Goal: Use online tool/utility: Utilize a website feature to perform a specific function

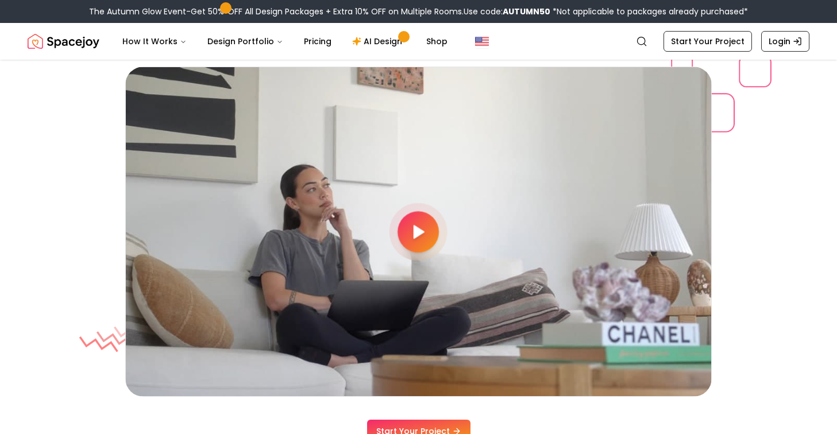
scroll to position [3002, 0]
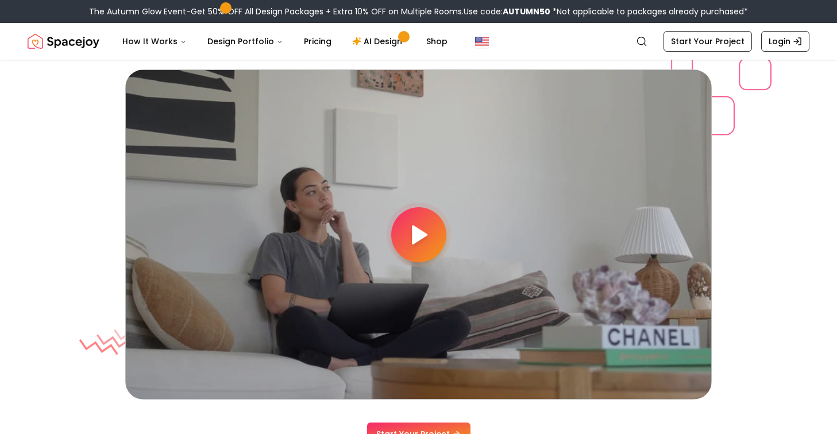
click at [424, 226] on icon at bounding box center [418, 234] width 23 height 23
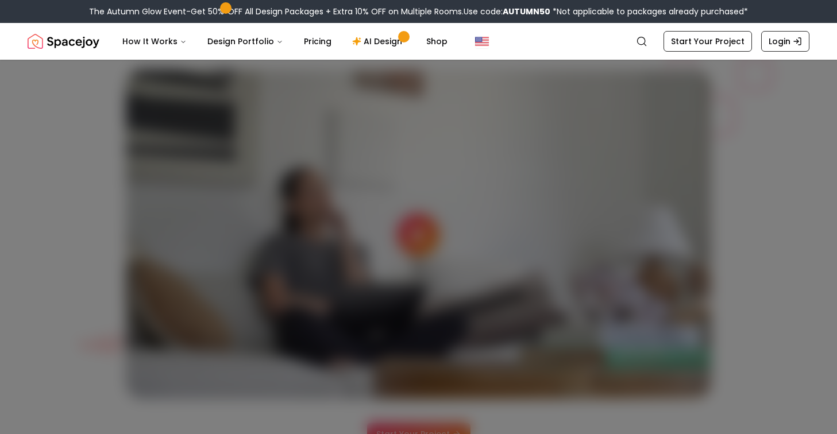
click at [53, 270] on div at bounding box center [418, 217] width 837 height 434
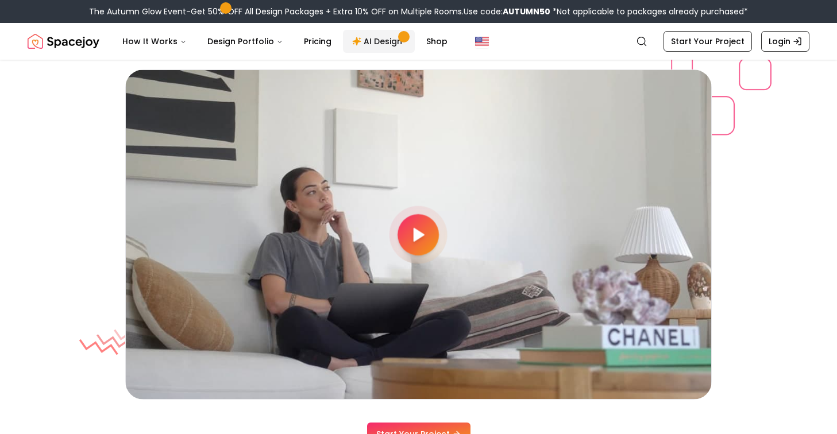
click at [362, 43] on link "AI Design" at bounding box center [379, 41] width 72 height 23
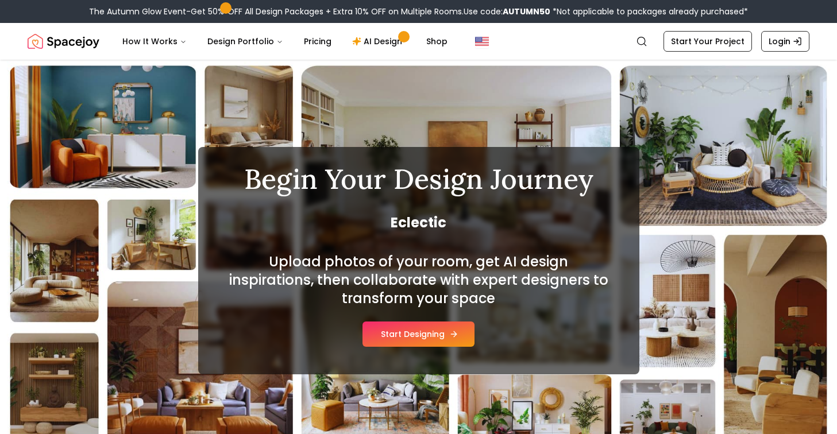
click at [397, 332] on button "Start Designing" at bounding box center [418, 334] width 112 height 25
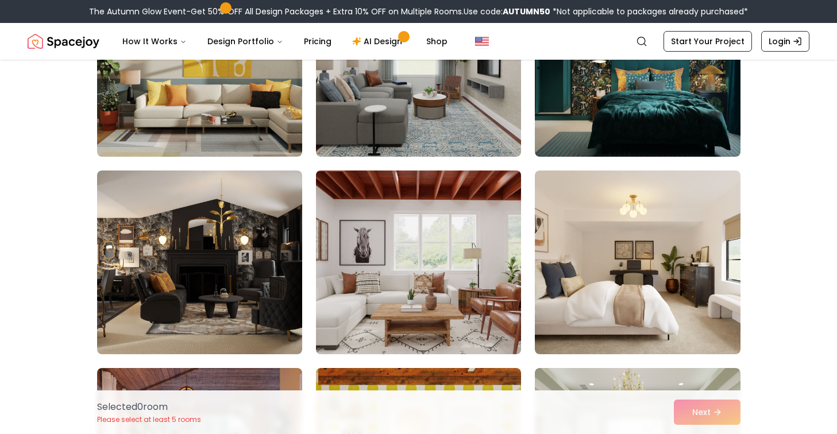
scroll to position [184, 0]
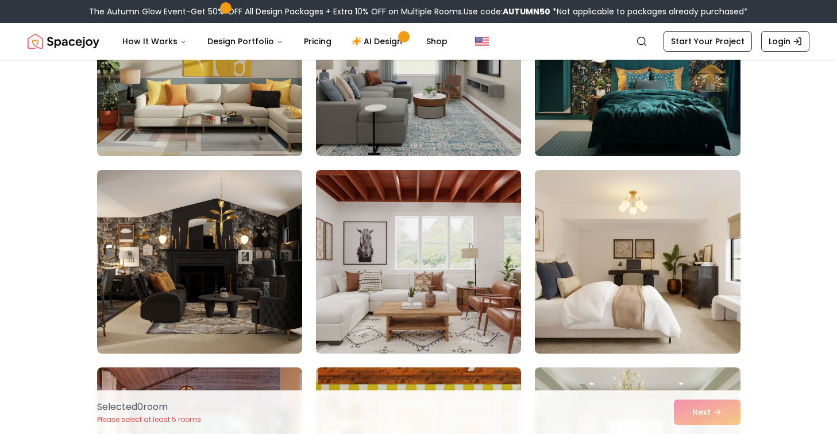
click at [681, 281] on img at bounding box center [636, 261] width 215 height 193
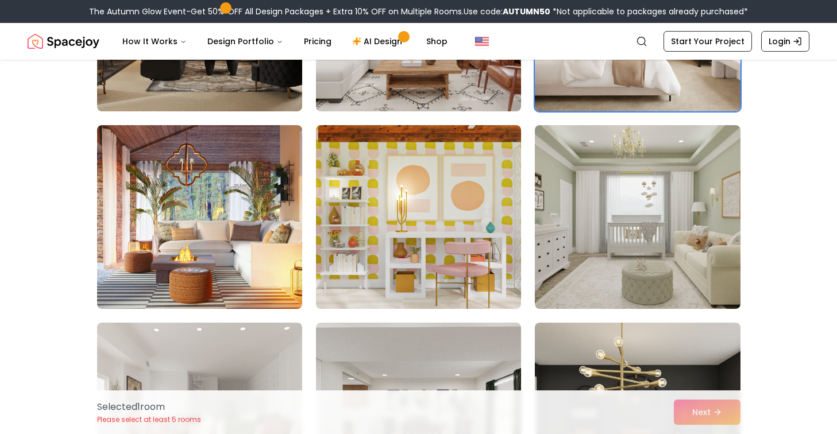
scroll to position [427, 0]
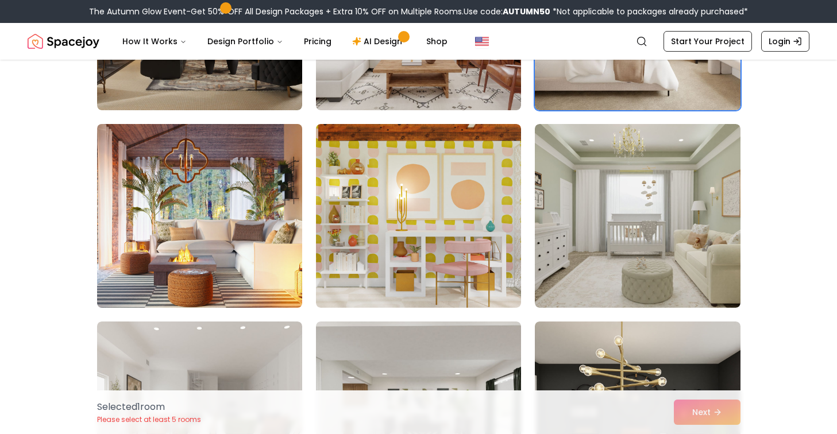
click at [223, 219] on img at bounding box center [199, 215] width 215 height 193
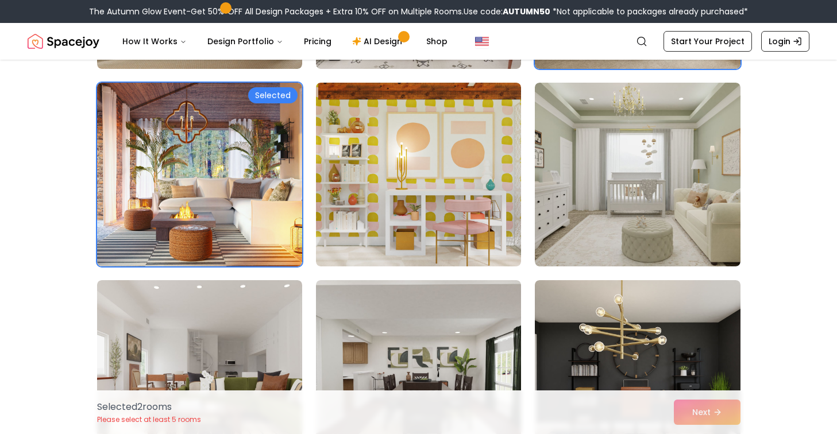
scroll to position [479, 0]
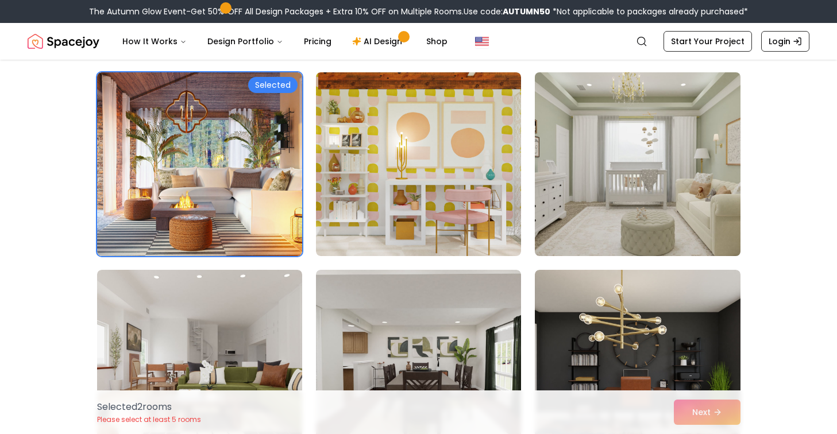
click at [718, 219] on img at bounding box center [636, 164] width 215 height 193
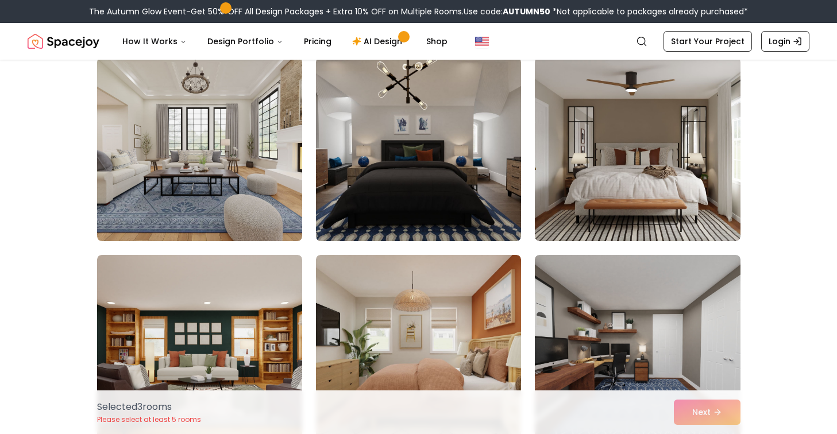
scroll to position [890, 0]
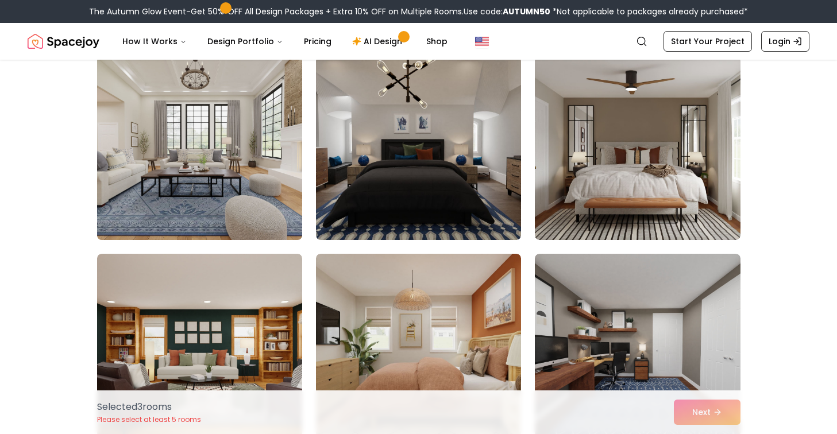
click at [246, 192] on img at bounding box center [199, 148] width 215 height 193
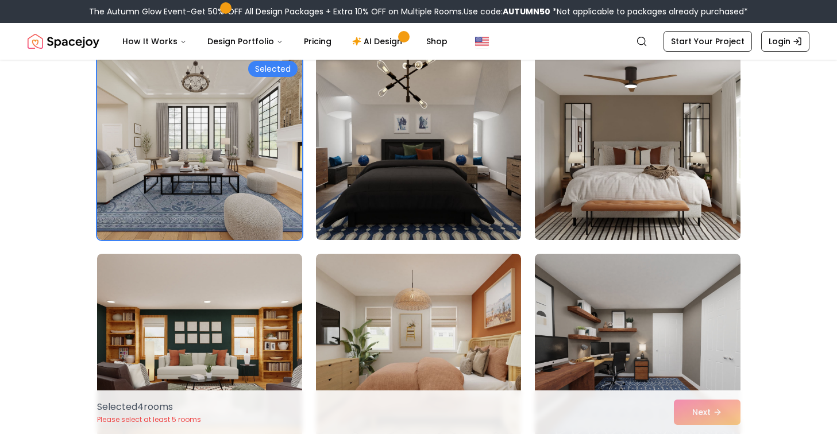
click at [670, 203] on img at bounding box center [636, 148] width 215 height 193
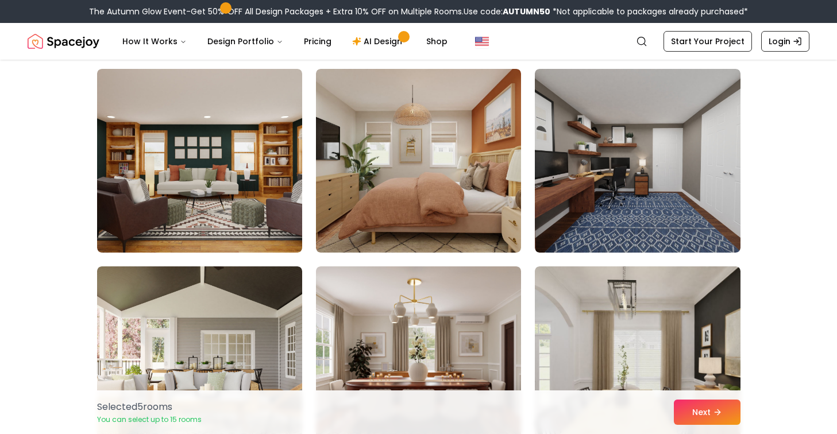
scroll to position [1080, 0]
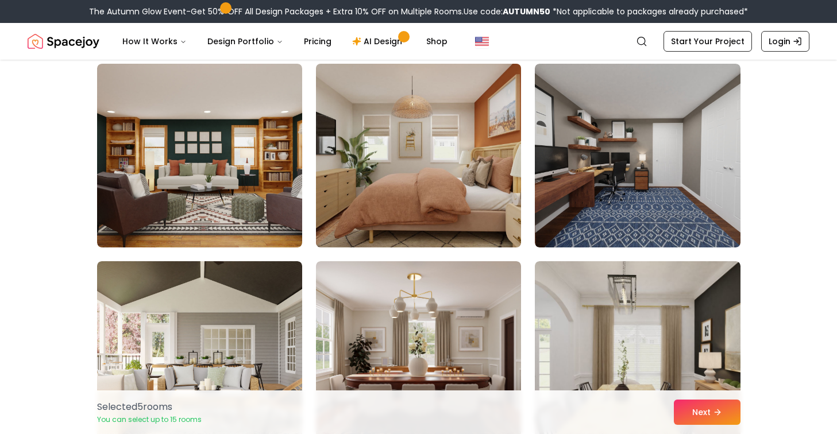
click at [427, 195] on img at bounding box center [418, 155] width 215 height 193
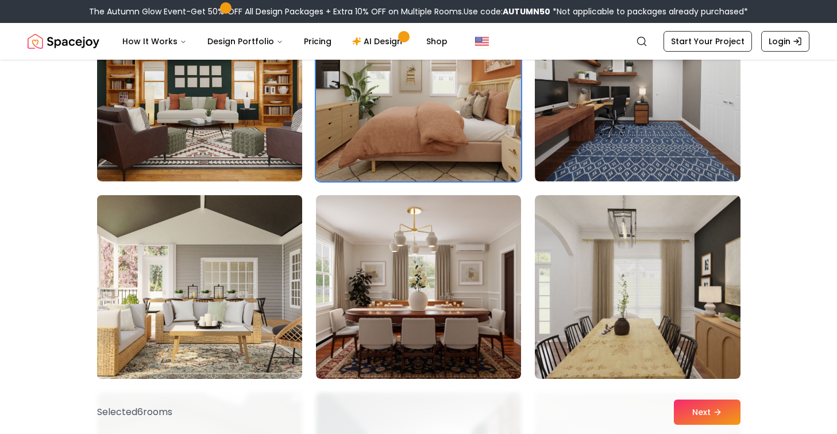
scroll to position [1147, 0]
click at [254, 347] on img at bounding box center [199, 286] width 215 height 193
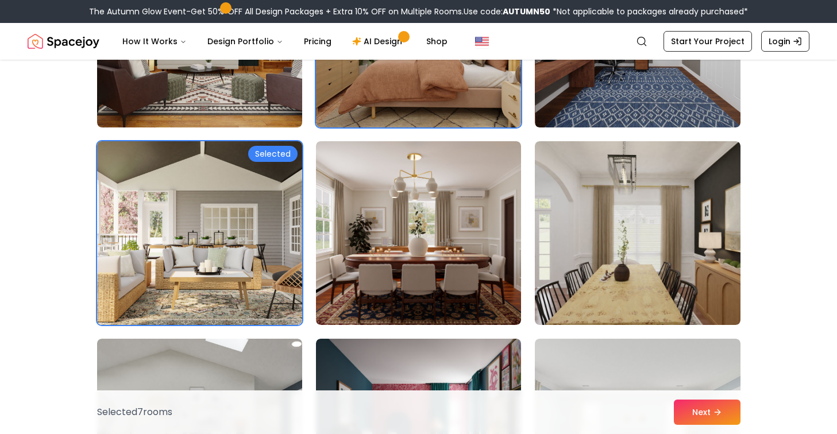
scroll to position [1201, 0]
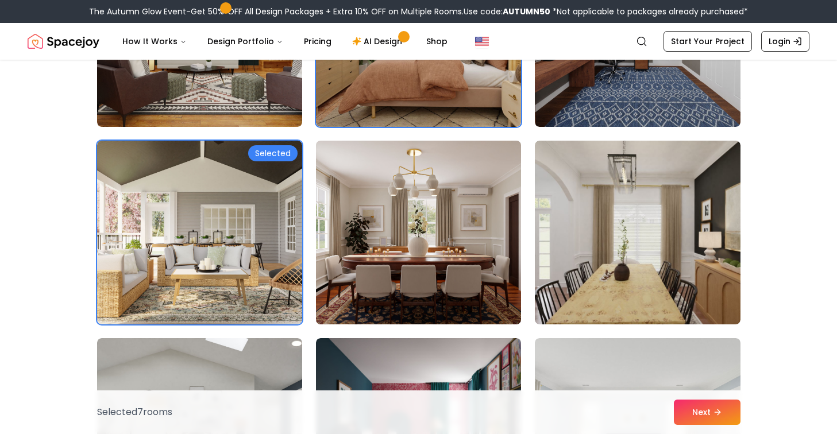
click at [426, 278] on img at bounding box center [418, 232] width 215 height 193
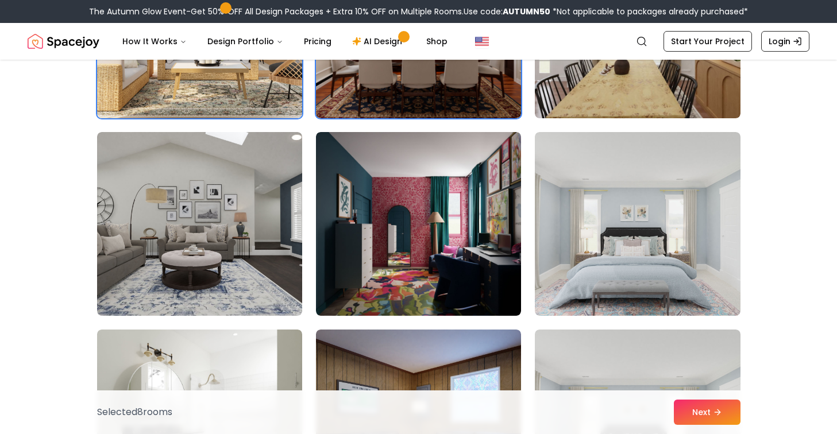
scroll to position [1409, 0]
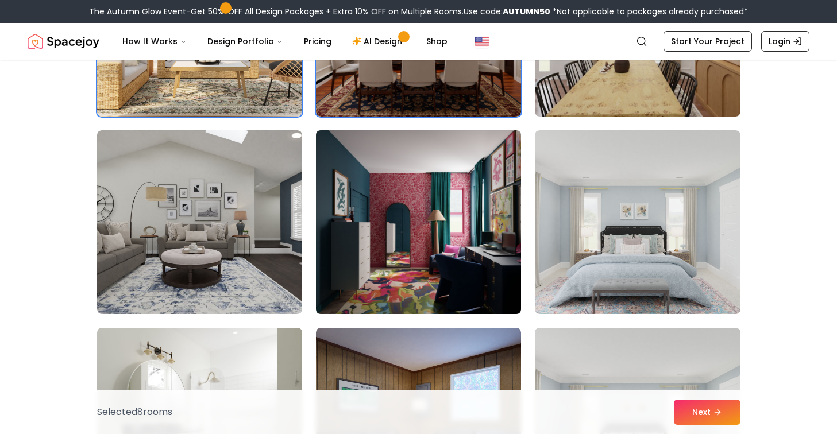
click at [409, 221] on img at bounding box center [418, 222] width 215 height 193
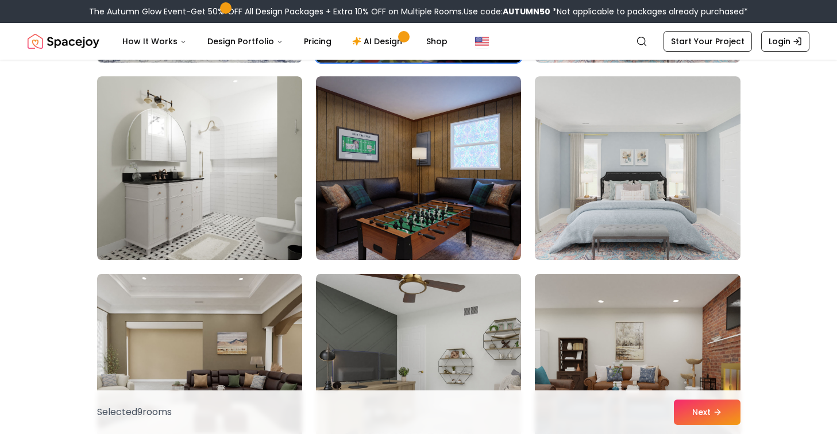
scroll to position [1661, 0]
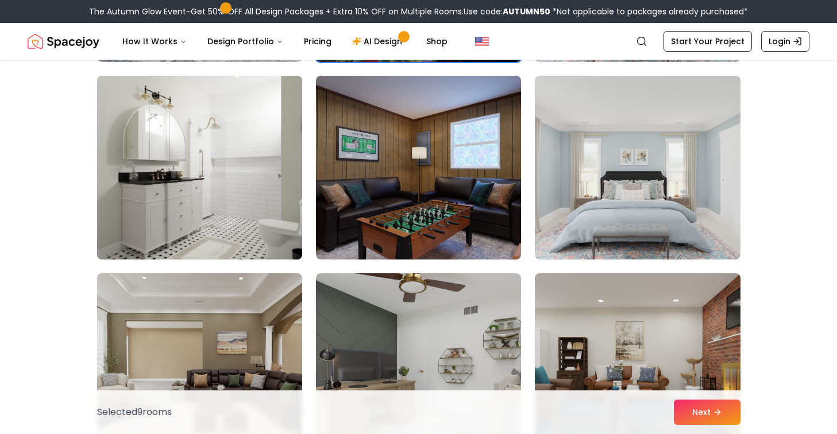
click at [223, 221] on img at bounding box center [199, 167] width 215 height 193
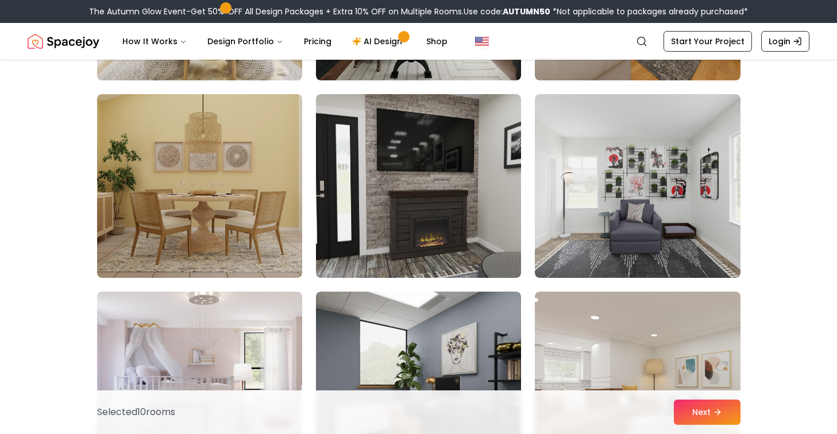
scroll to position [2635, 0]
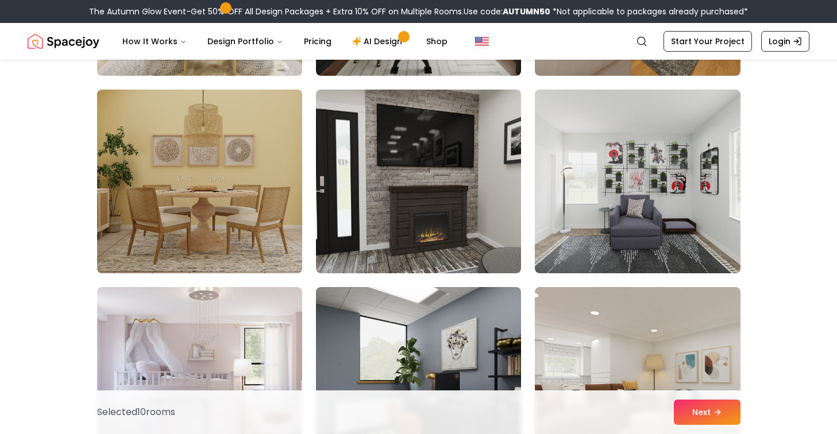
click at [159, 251] on img at bounding box center [199, 181] width 215 height 193
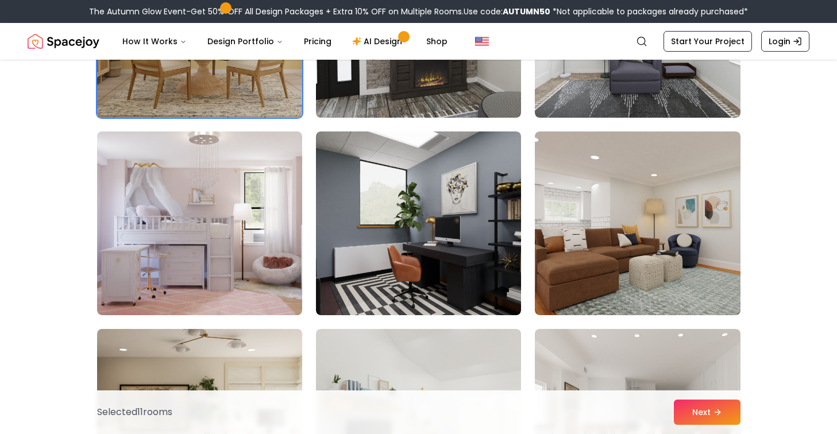
scroll to position [2791, 0]
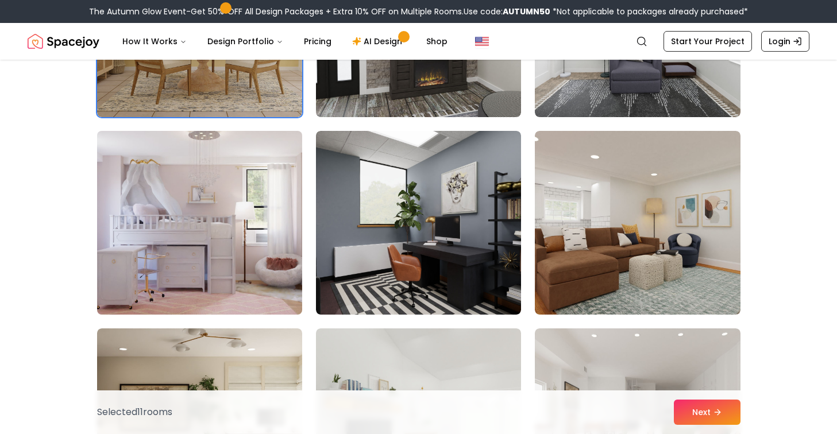
click at [172, 269] on img at bounding box center [199, 222] width 215 height 193
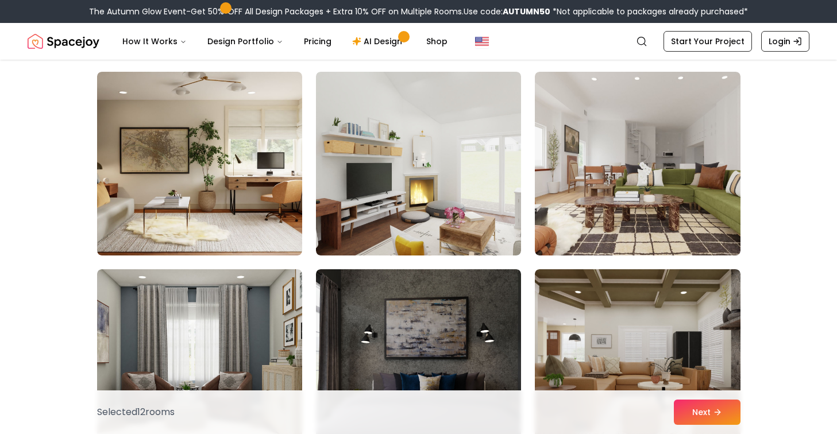
scroll to position [3044, 0]
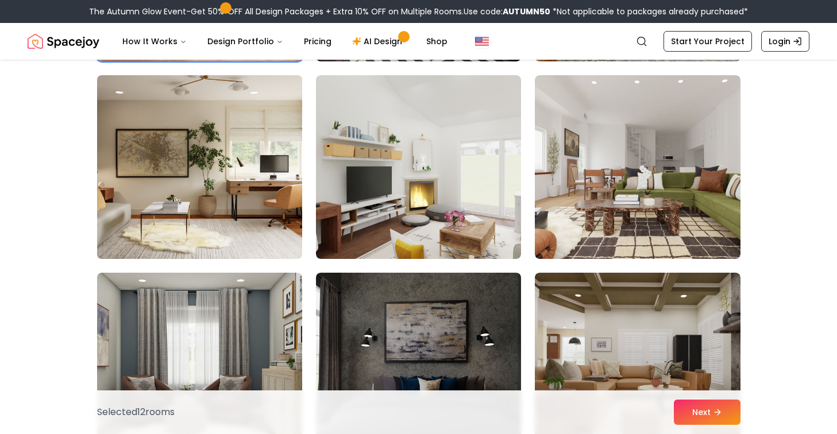
click at [219, 180] on img at bounding box center [199, 167] width 215 height 193
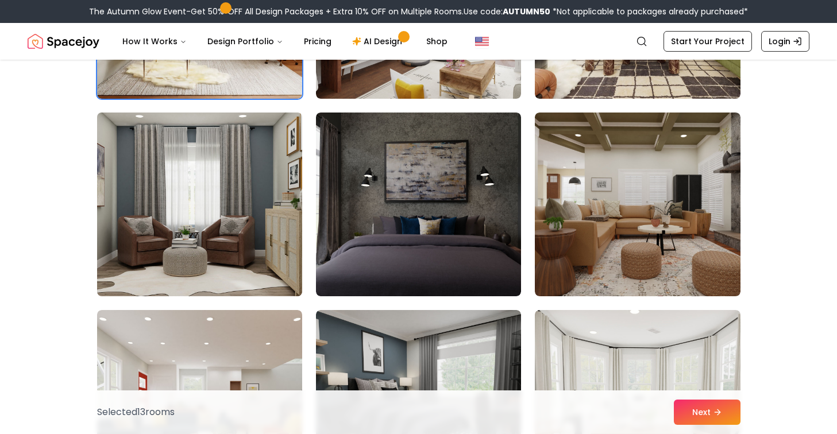
scroll to position [3206, 0]
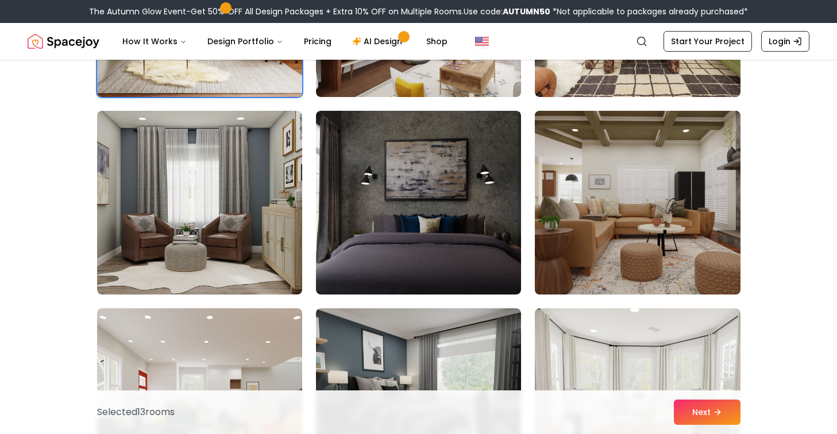
click at [674, 269] on img at bounding box center [636, 202] width 215 height 193
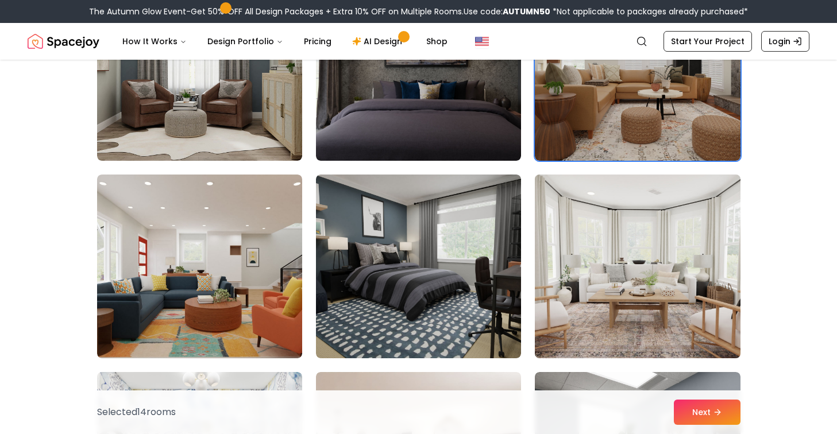
scroll to position [3341, 0]
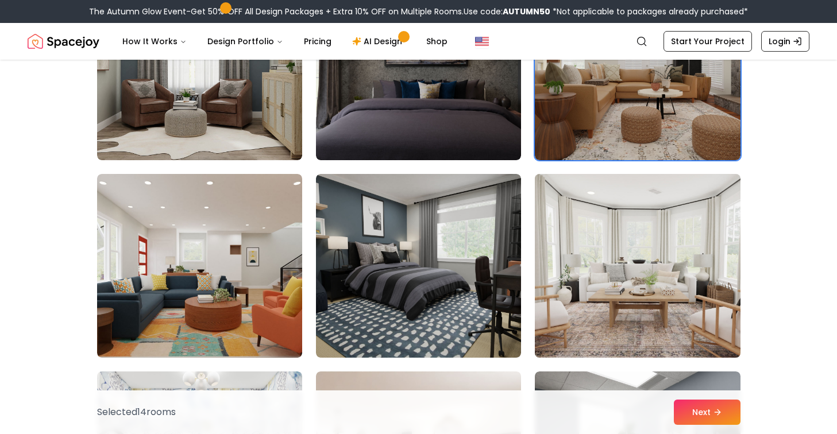
click at [674, 269] on img at bounding box center [636, 265] width 215 height 193
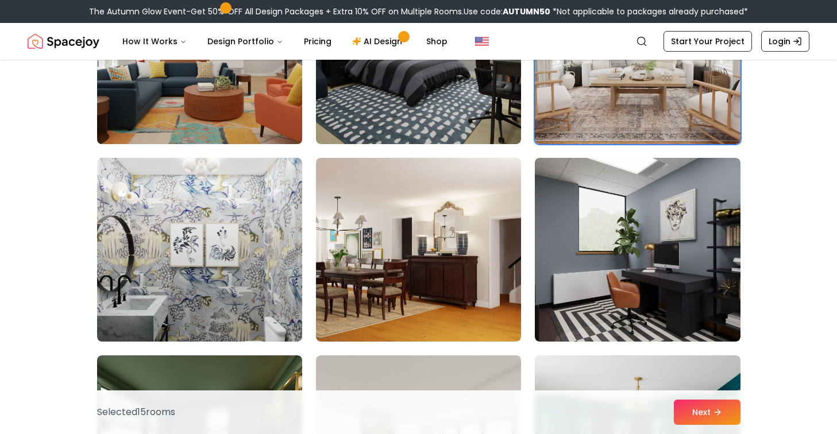
scroll to position [3558, 0]
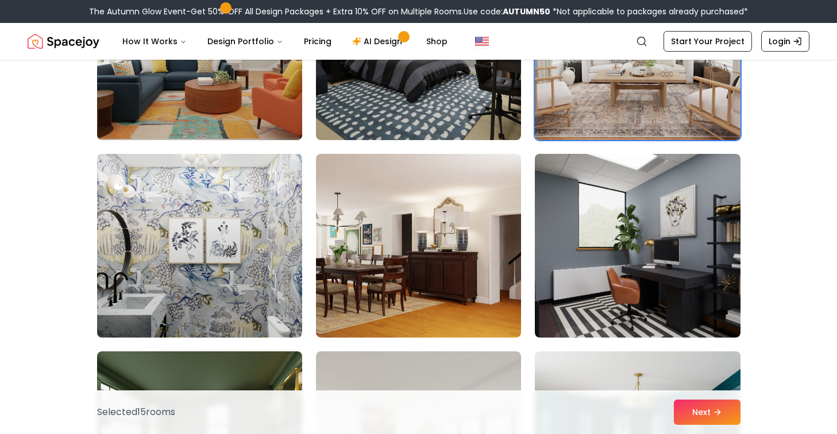
click at [257, 297] on img at bounding box center [199, 245] width 215 height 193
click at [221, 260] on img at bounding box center [199, 245] width 215 height 193
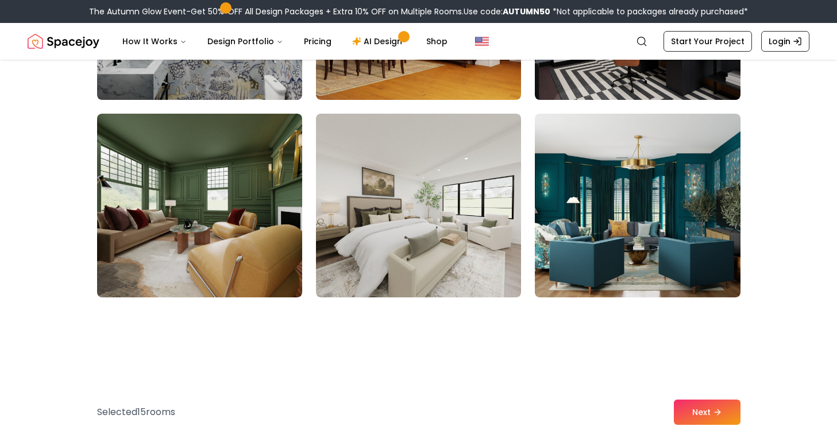
scroll to position [3804, 0]
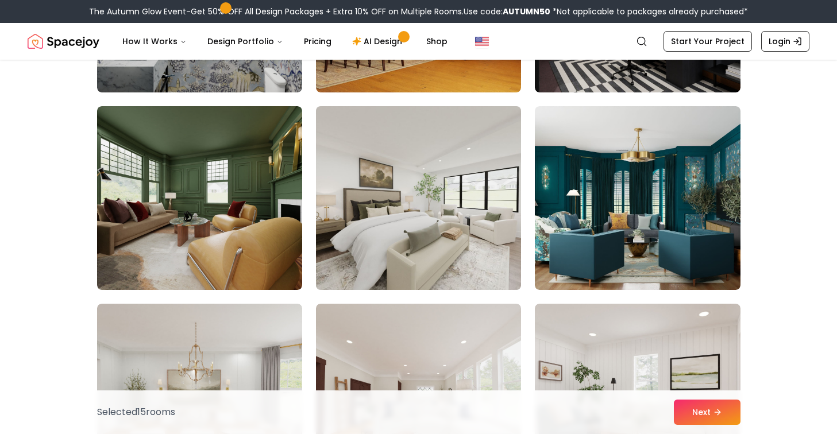
click at [396, 232] on img at bounding box center [418, 198] width 215 height 193
click at [373, 232] on img at bounding box center [418, 198] width 215 height 193
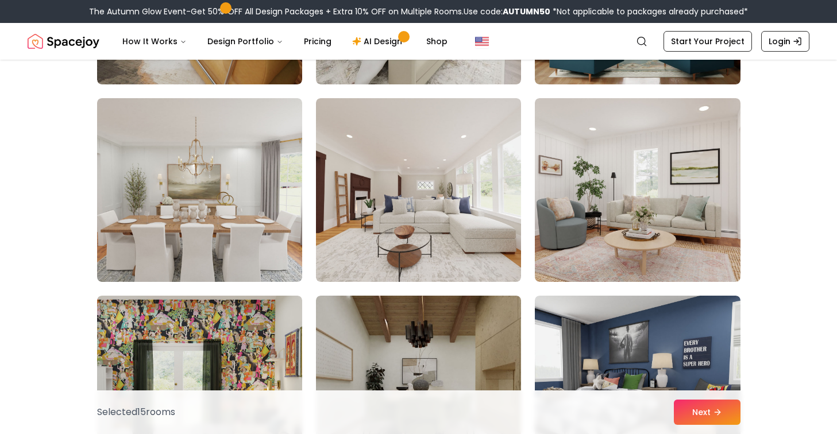
scroll to position [4010, 0]
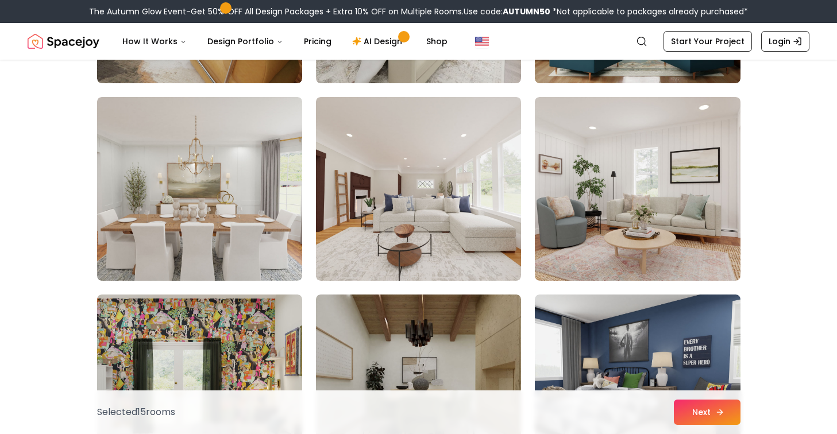
click at [708, 412] on button "Next" at bounding box center [707, 412] width 67 height 25
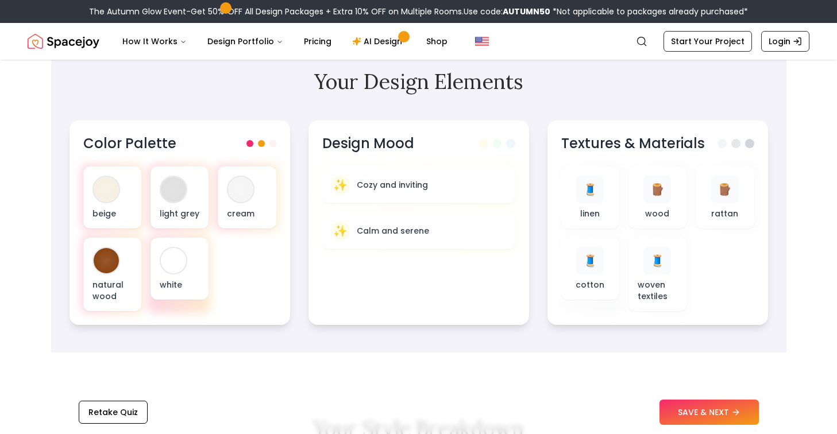
scroll to position [353, 0]
click at [110, 412] on button "Retake Quiz" at bounding box center [113, 412] width 69 height 23
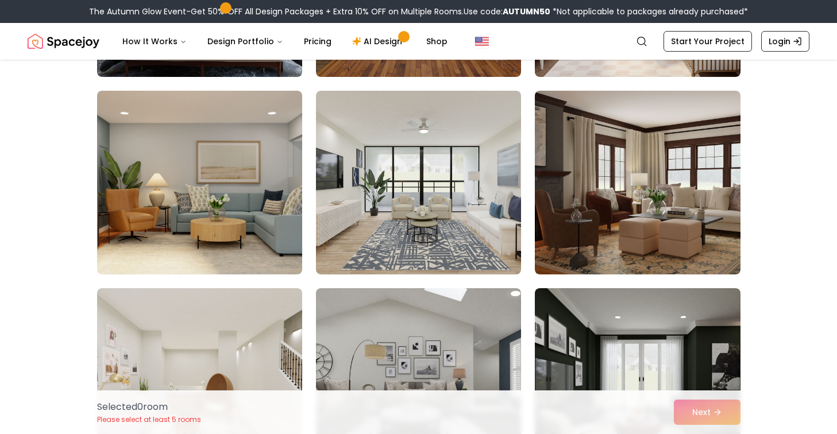
scroll to position [2242, 0]
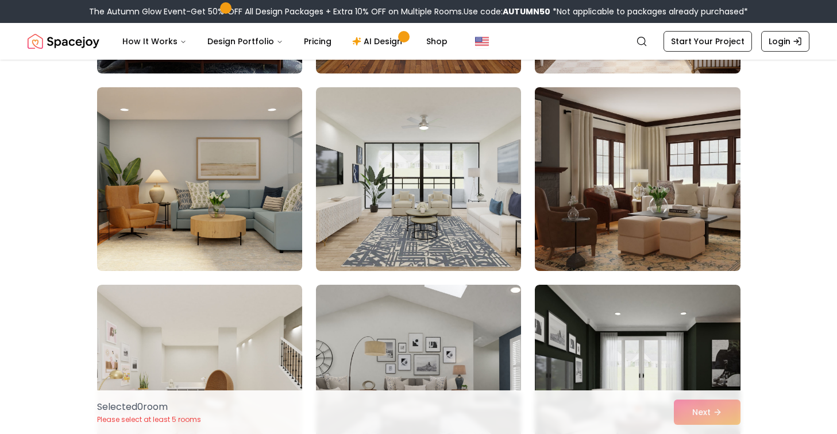
click at [700, 207] on img at bounding box center [636, 179] width 215 height 193
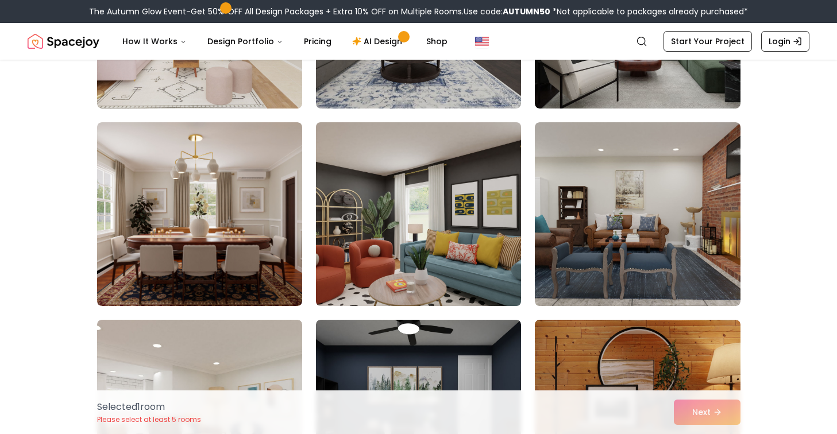
scroll to position [2602, 0]
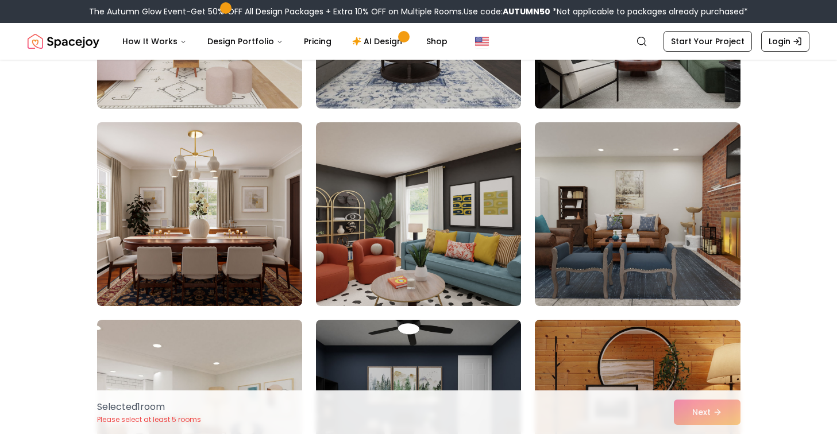
click at [249, 235] on img at bounding box center [199, 214] width 215 height 193
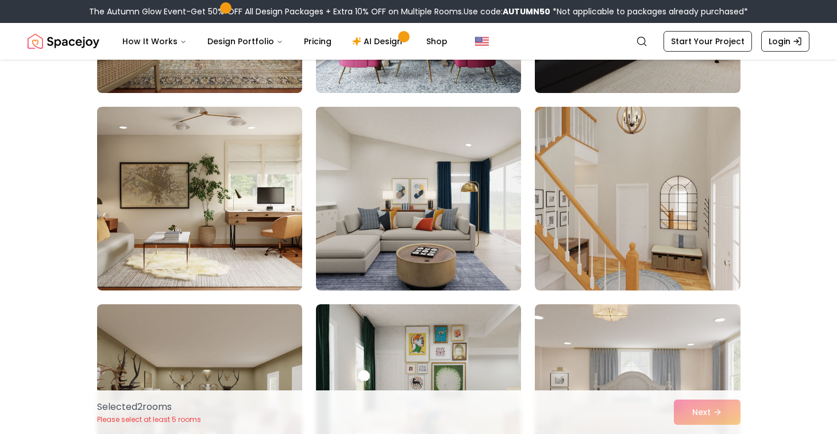
scroll to position [3409, 0]
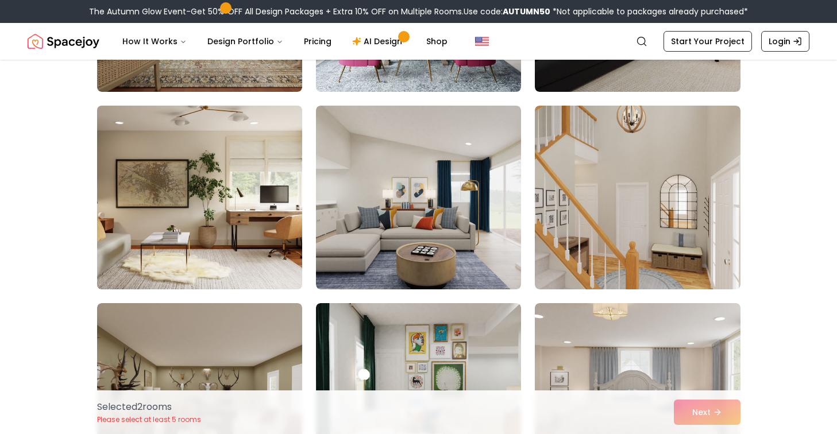
click at [181, 186] on img at bounding box center [199, 197] width 215 height 193
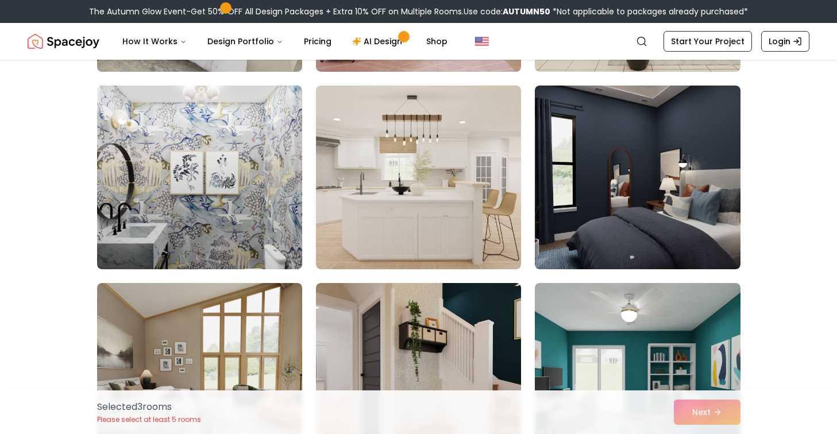
scroll to position [4817, 0]
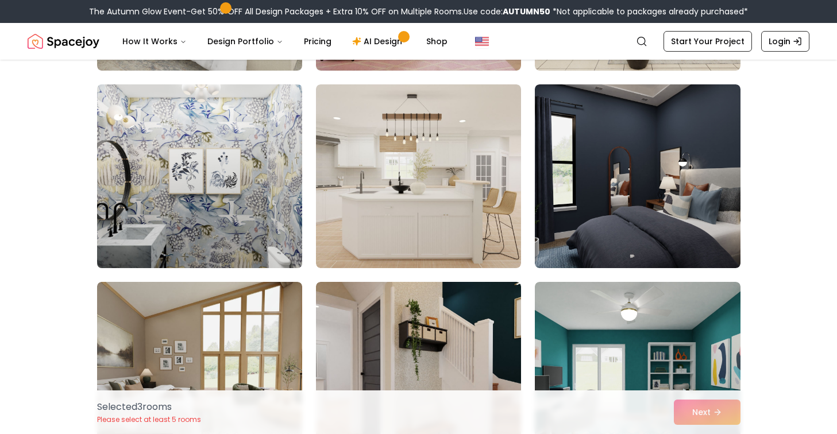
click at [156, 240] on img at bounding box center [199, 176] width 215 height 193
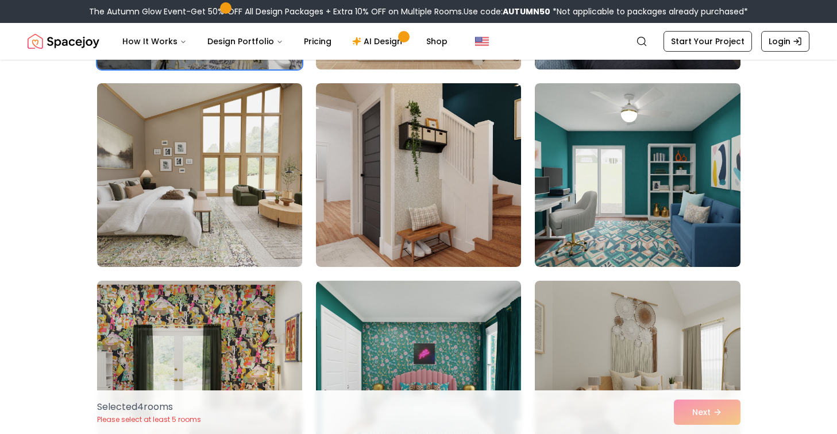
scroll to position [5012, 0]
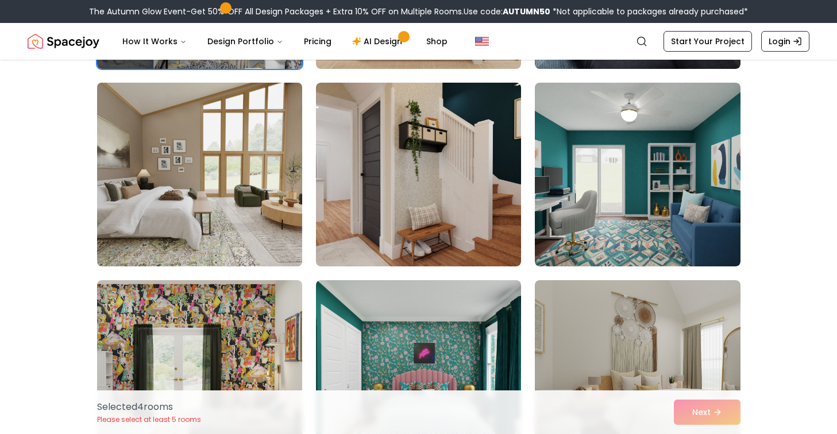
click at [161, 231] on img at bounding box center [199, 174] width 215 height 193
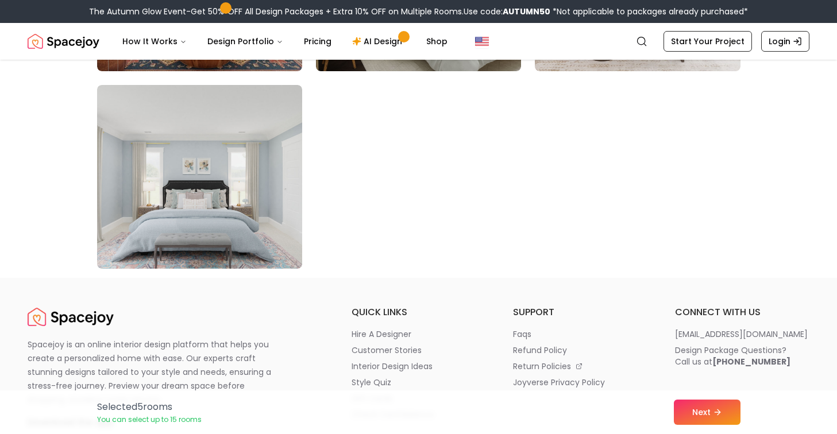
scroll to position [6622, 0]
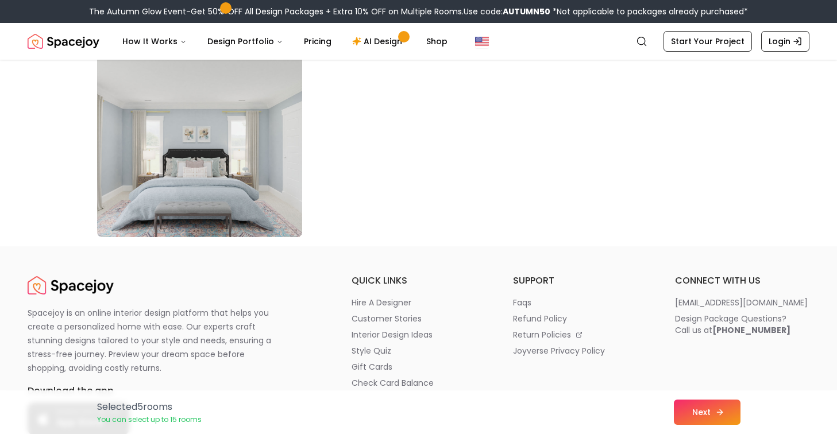
click at [708, 415] on button "Next" at bounding box center [707, 412] width 67 height 25
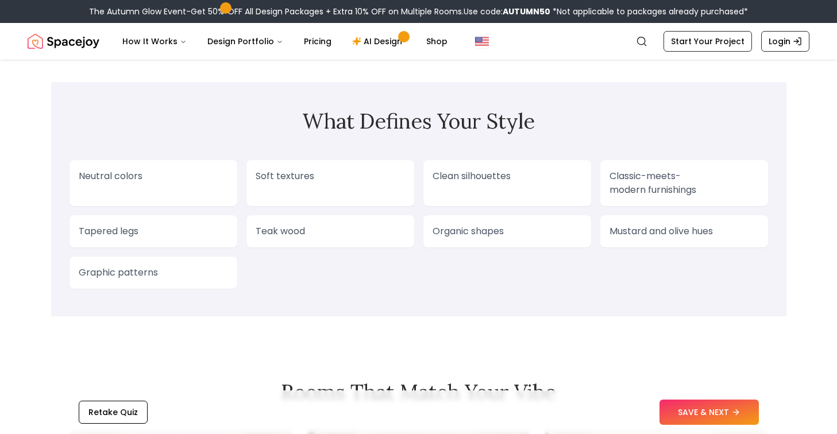
scroll to position [942, 0]
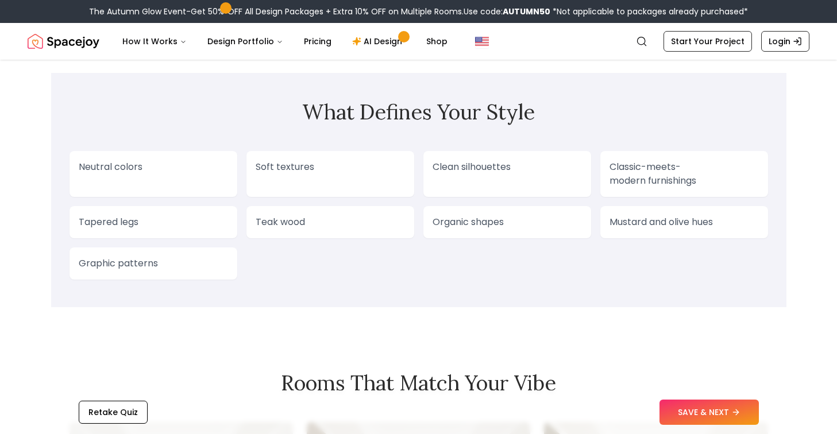
click at [180, 185] on div "Neutral colors" at bounding box center [153, 174] width 168 height 46
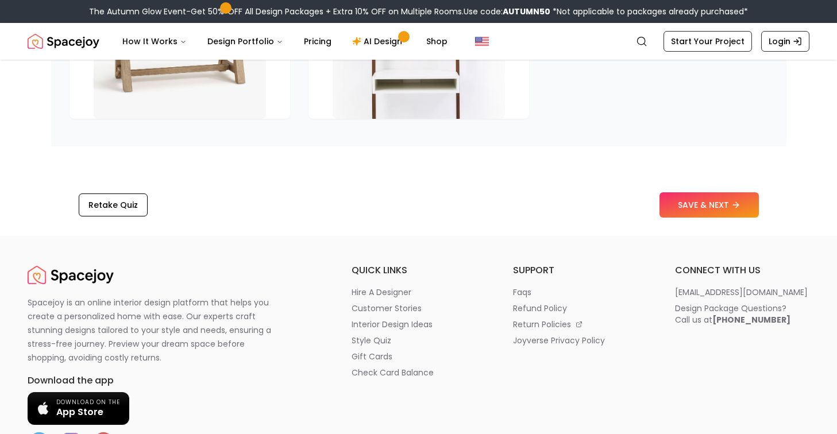
scroll to position [1866, 0]
click at [686, 206] on button "SAVE & NEXT" at bounding box center [708, 204] width 99 height 25
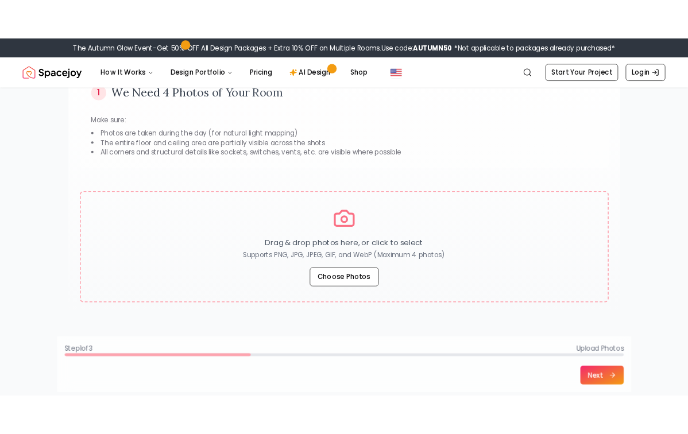
scroll to position [94, 0]
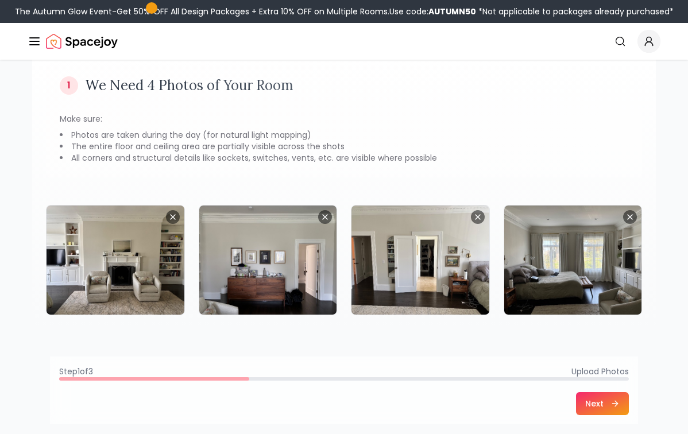
click at [593, 403] on button "Next" at bounding box center [602, 403] width 53 height 23
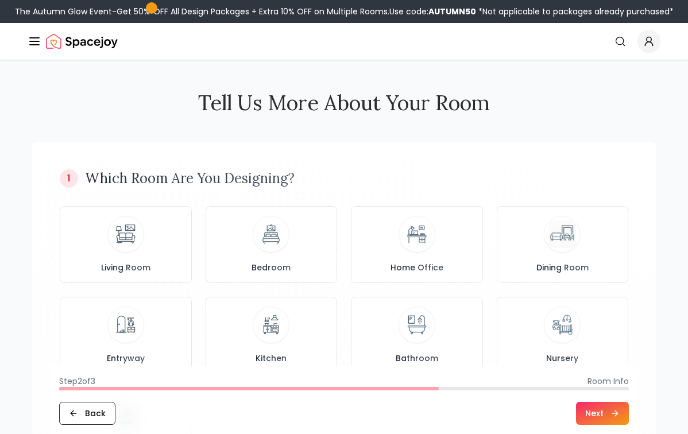
scroll to position [0, 0]
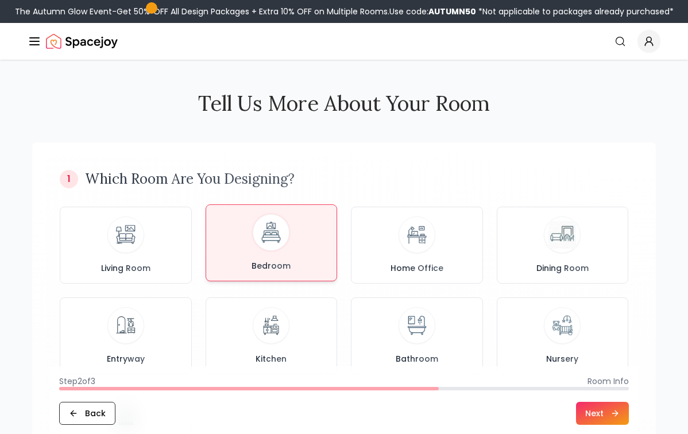
click at [276, 245] on img at bounding box center [271, 233] width 30 height 30
click at [593, 416] on button "Next" at bounding box center [602, 413] width 53 height 23
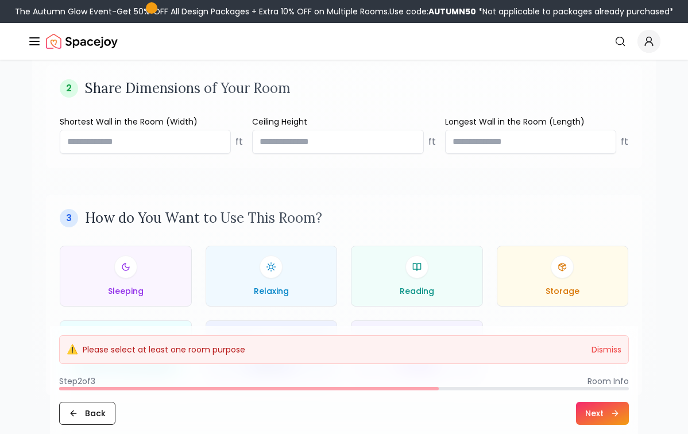
scroll to position [442, 0]
click at [384, 143] on input "number" at bounding box center [337, 141] width 171 height 24
click at [411, 139] on input "****" at bounding box center [337, 141] width 171 height 24
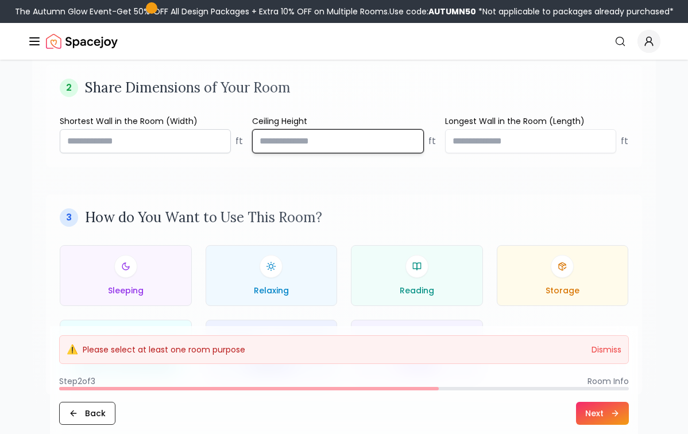
drag, startPoint x: 347, startPoint y: 139, endPoint x: 172, endPoint y: 135, distance: 175.2
click at [172, 135] on div "Shortest Wall in the Room (Width) ft Ceiling Height **** ft Longest Wall in the…" at bounding box center [344, 134] width 569 height 38
type input "**"
click at [466, 164] on div "2 Share Dimensions of Your Room Shortest Wall in the Room (Width) ft Ceiling He…" at bounding box center [344, 116] width 596 height 102
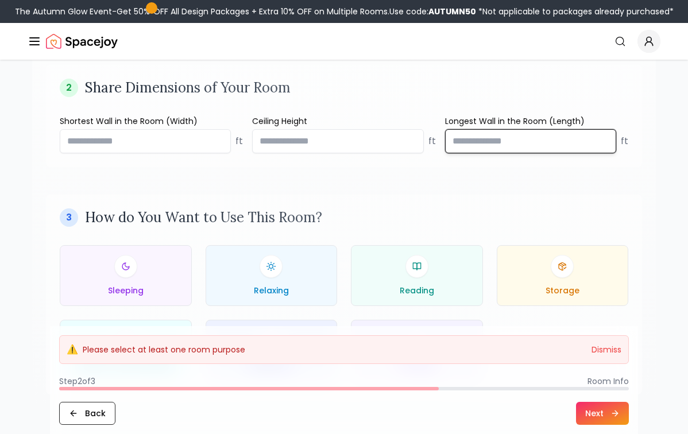
click at [534, 145] on input "number" at bounding box center [530, 141] width 171 height 24
type input "**"
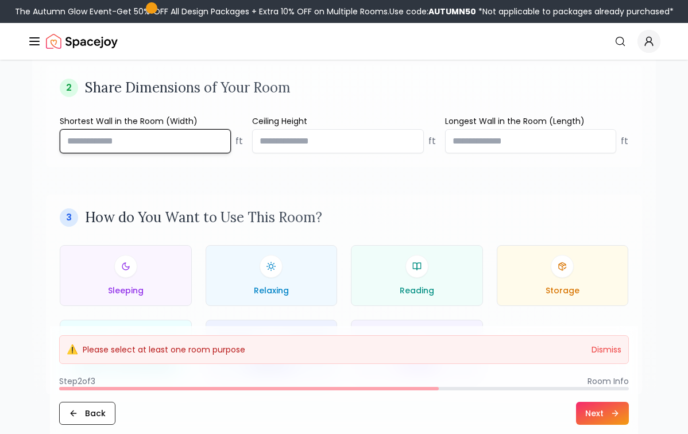
click at [189, 144] on input "number" at bounding box center [145, 141] width 171 height 24
type input "**"
click at [145, 279] on div "Sleeping" at bounding box center [125, 274] width 113 height 41
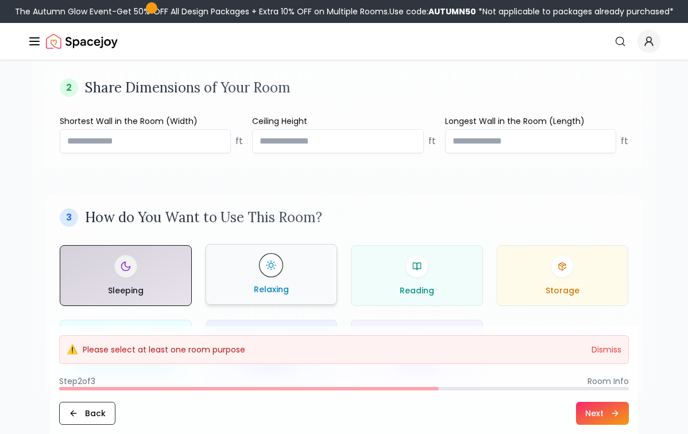
click at [294, 277] on div "Relaxing" at bounding box center [271, 274] width 113 height 41
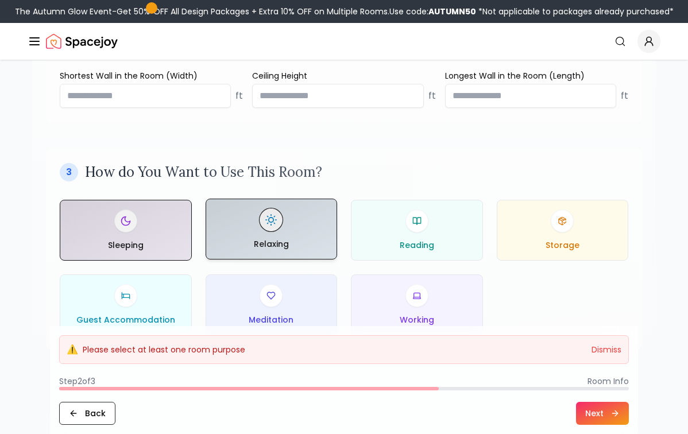
scroll to position [492, 0]
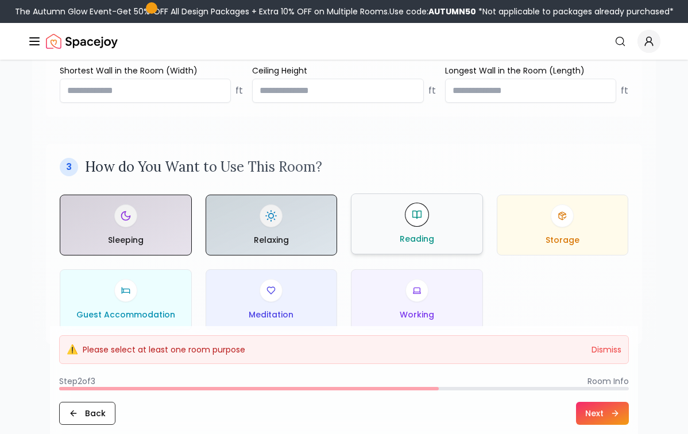
click at [414, 242] on span "Reading" at bounding box center [417, 238] width 34 height 11
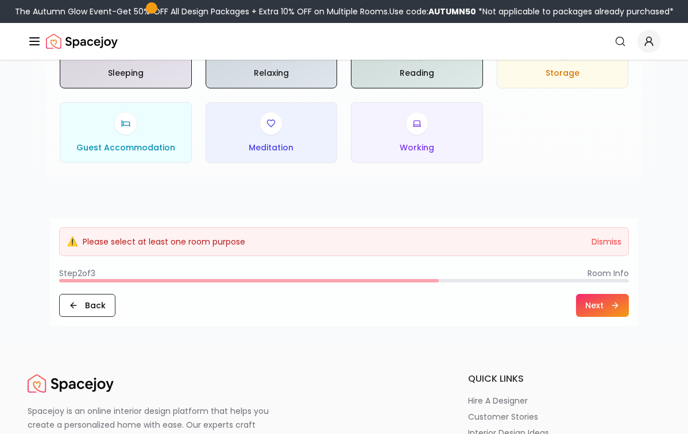
scroll to position [660, 0]
click at [590, 306] on button "Next" at bounding box center [602, 304] width 53 height 23
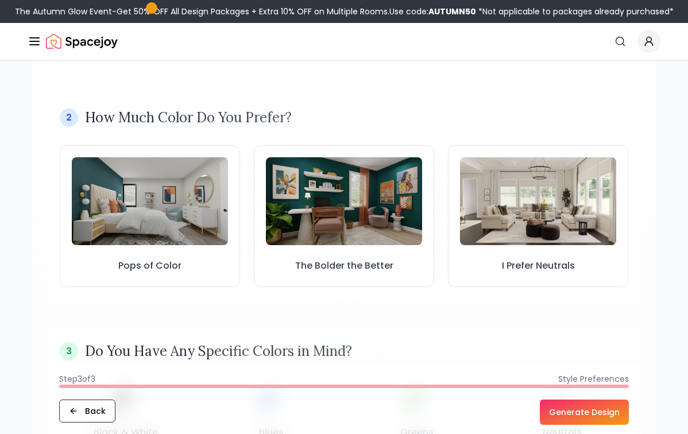
scroll to position [299, 0]
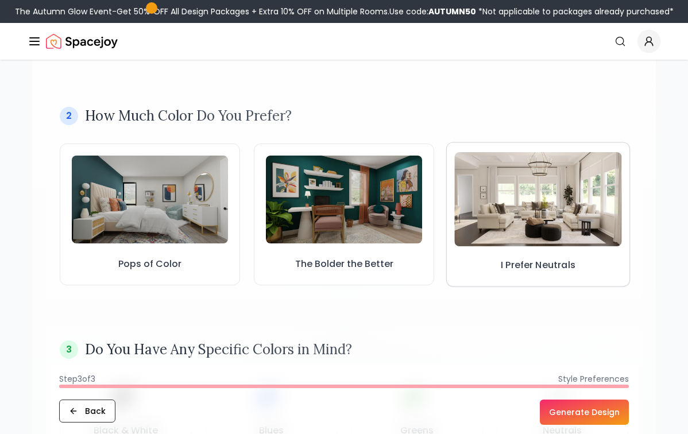
click at [541, 211] on img at bounding box center [537, 199] width 167 height 94
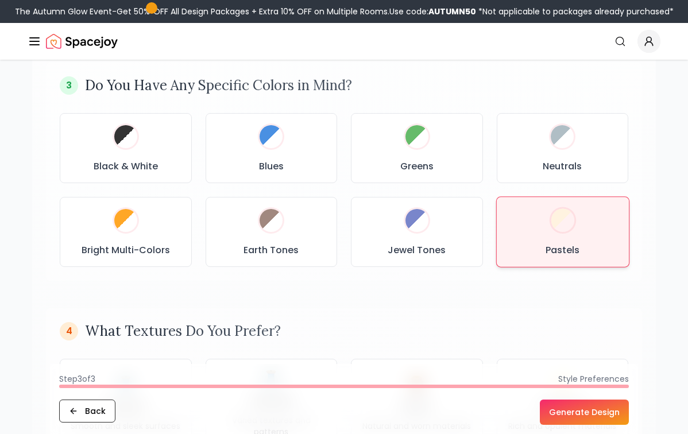
scroll to position [578, 0]
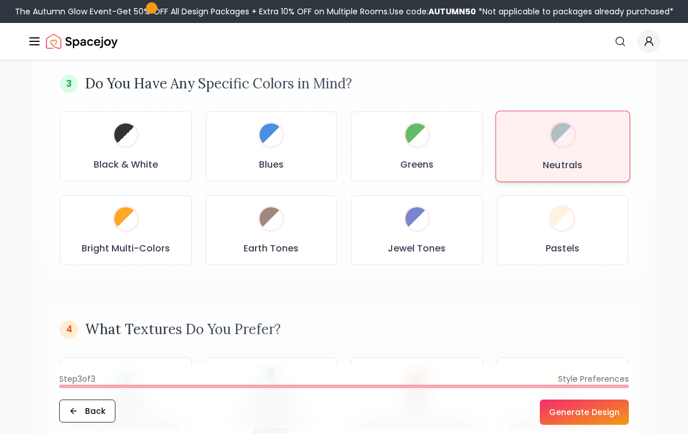
click at [532, 154] on div "Neutrals" at bounding box center [562, 147] width 114 height 52
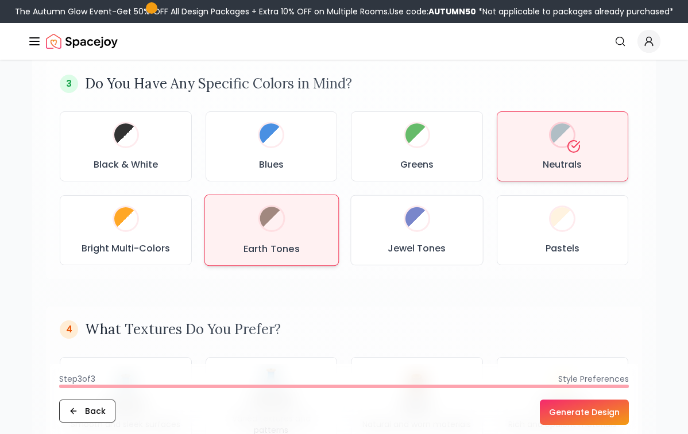
click at [287, 232] on div "Earth Tones" at bounding box center [271, 230] width 114 height 52
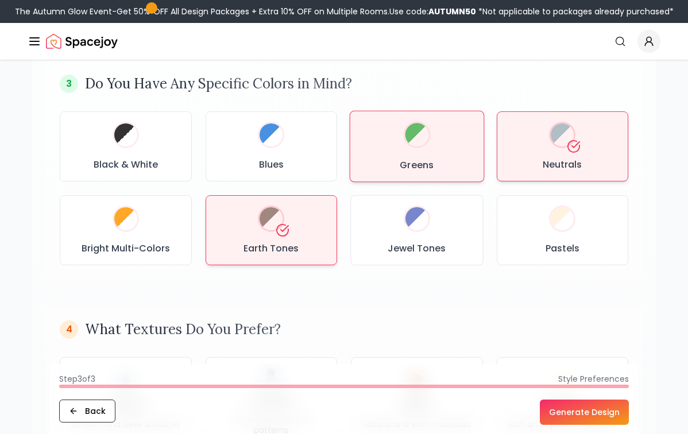
click at [407, 146] on div "Greens" at bounding box center [417, 147] width 114 height 52
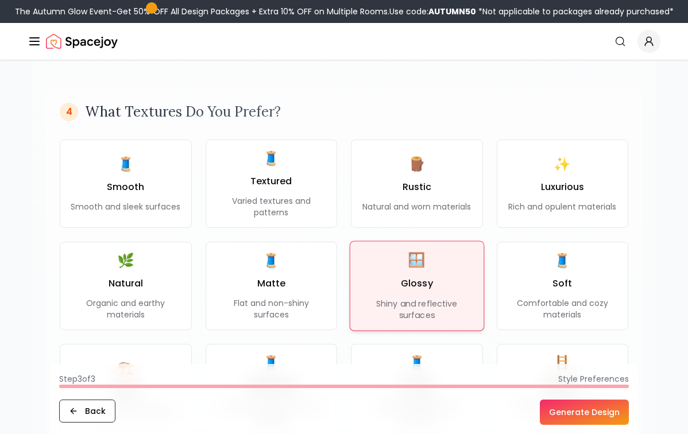
scroll to position [797, 0]
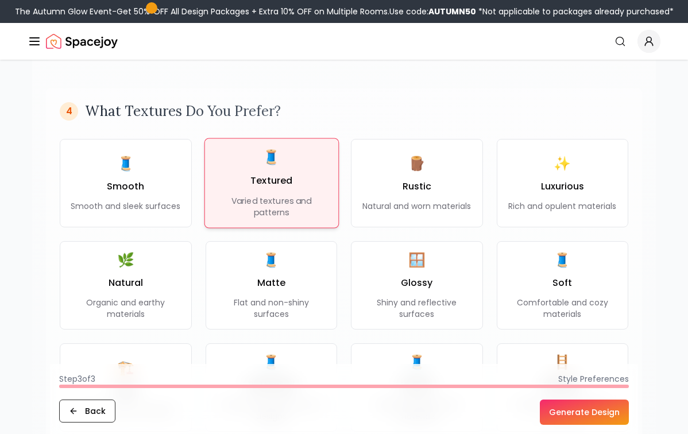
click at [295, 188] on div "🧵 Textured Varied textures and patterns" at bounding box center [271, 183] width 114 height 70
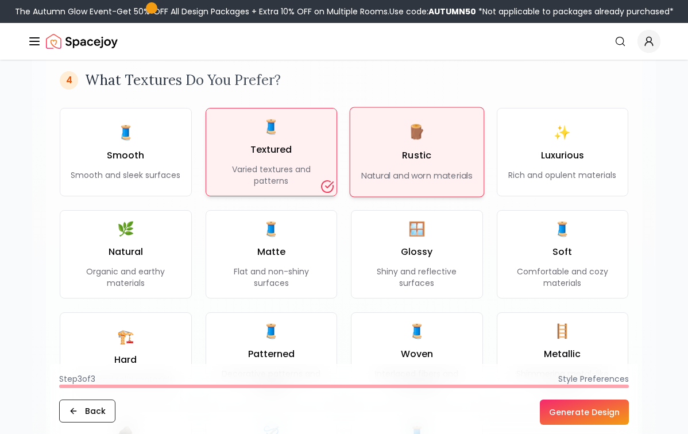
scroll to position [836, 0]
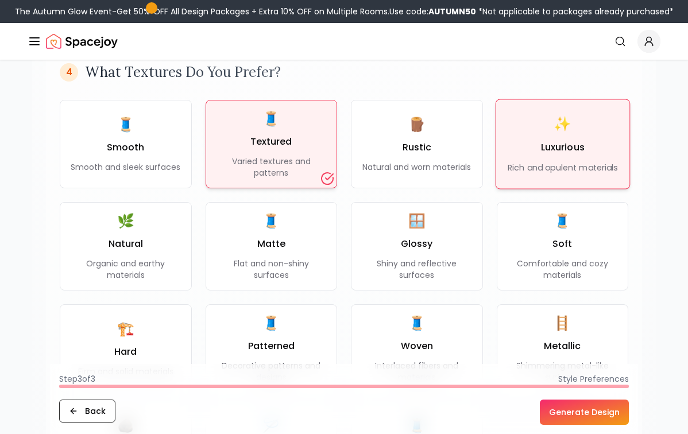
click at [566, 148] on h3 "Luxurious" at bounding box center [562, 148] width 44 height 14
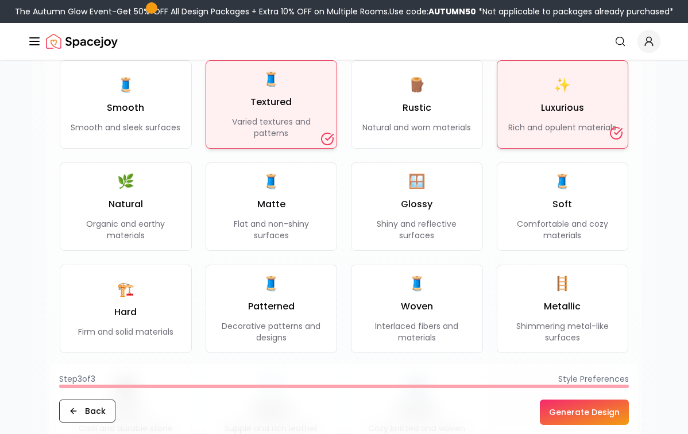
scroll to position [878, 0]
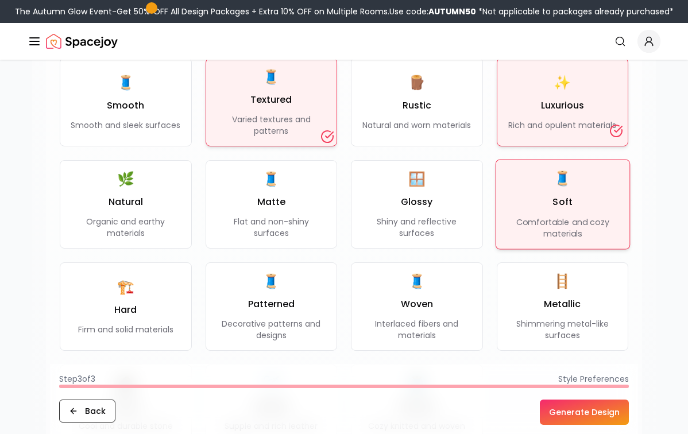
click at [553, 217] on p "Comfortable and cozy materials" at bounding box center [562, 229] width 114 height 24
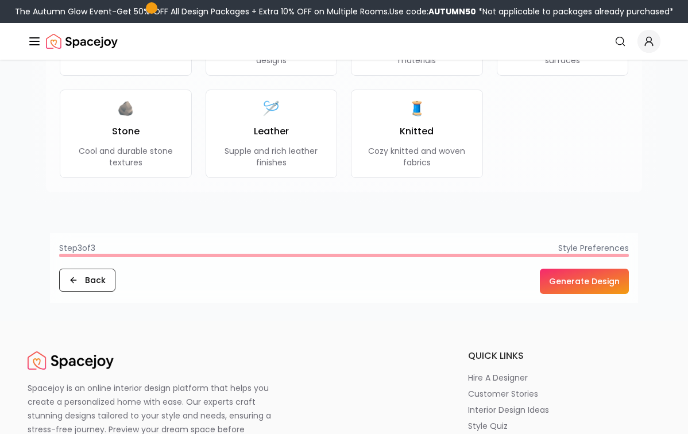
scroll to position [1167, 0]
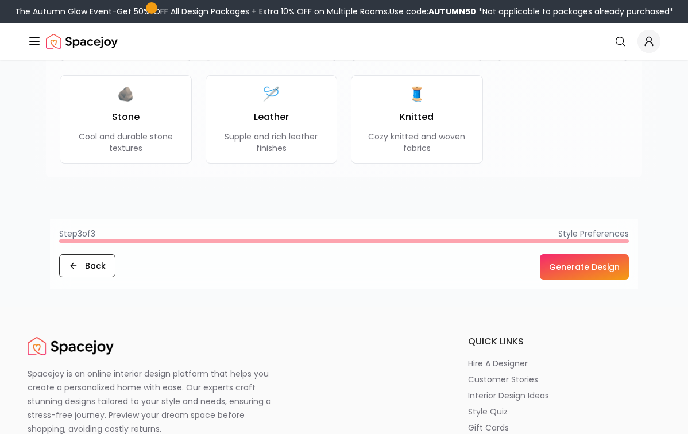
click at [569, 272] on button "Generate Design" at bounding box center [584, 266] width 89 height 25
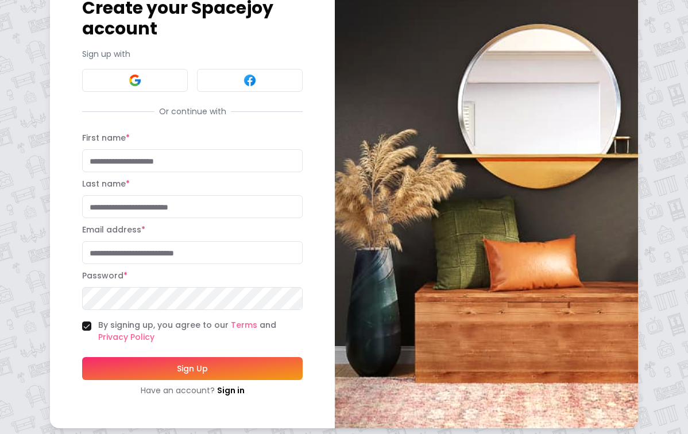
scroll to position [71, 0]
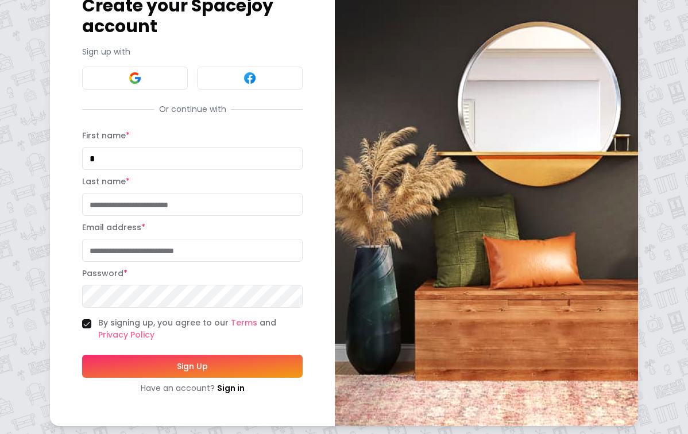
type input "*"
type input "**********"
click at [184, 369] on button "Sign Up" at bounding box center [192, 366] width 221 height 23
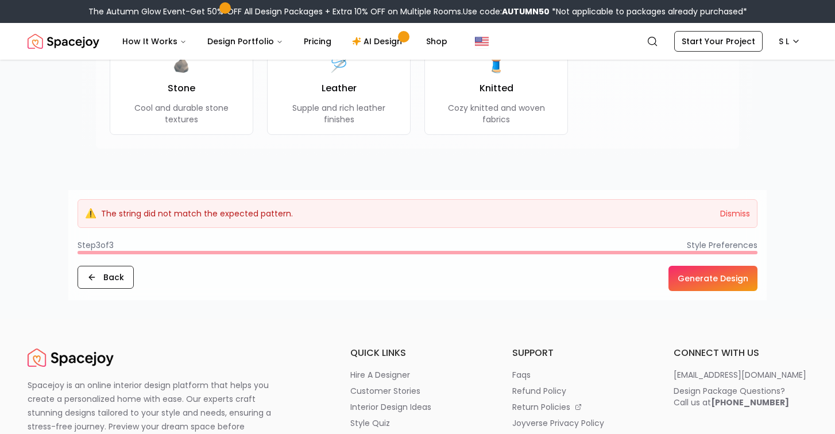
scroll to position [1213, 0]
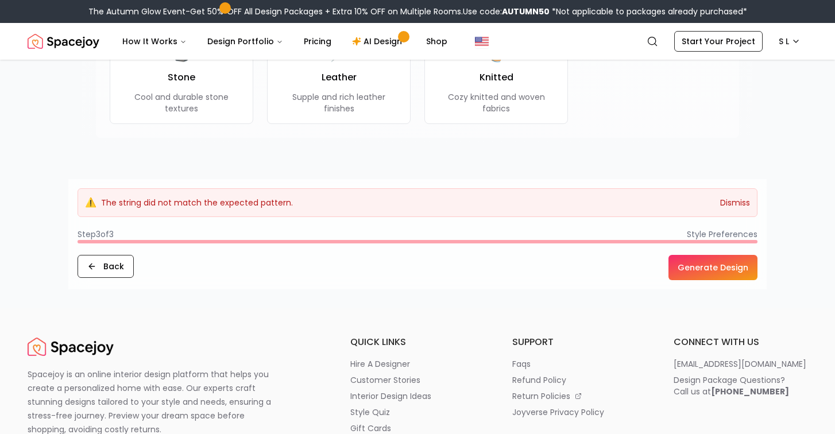
click at [687, 204] on button "Dismiss" at bounding box center [735, 202] width 30 height 11
